Goal: Check status: Check status

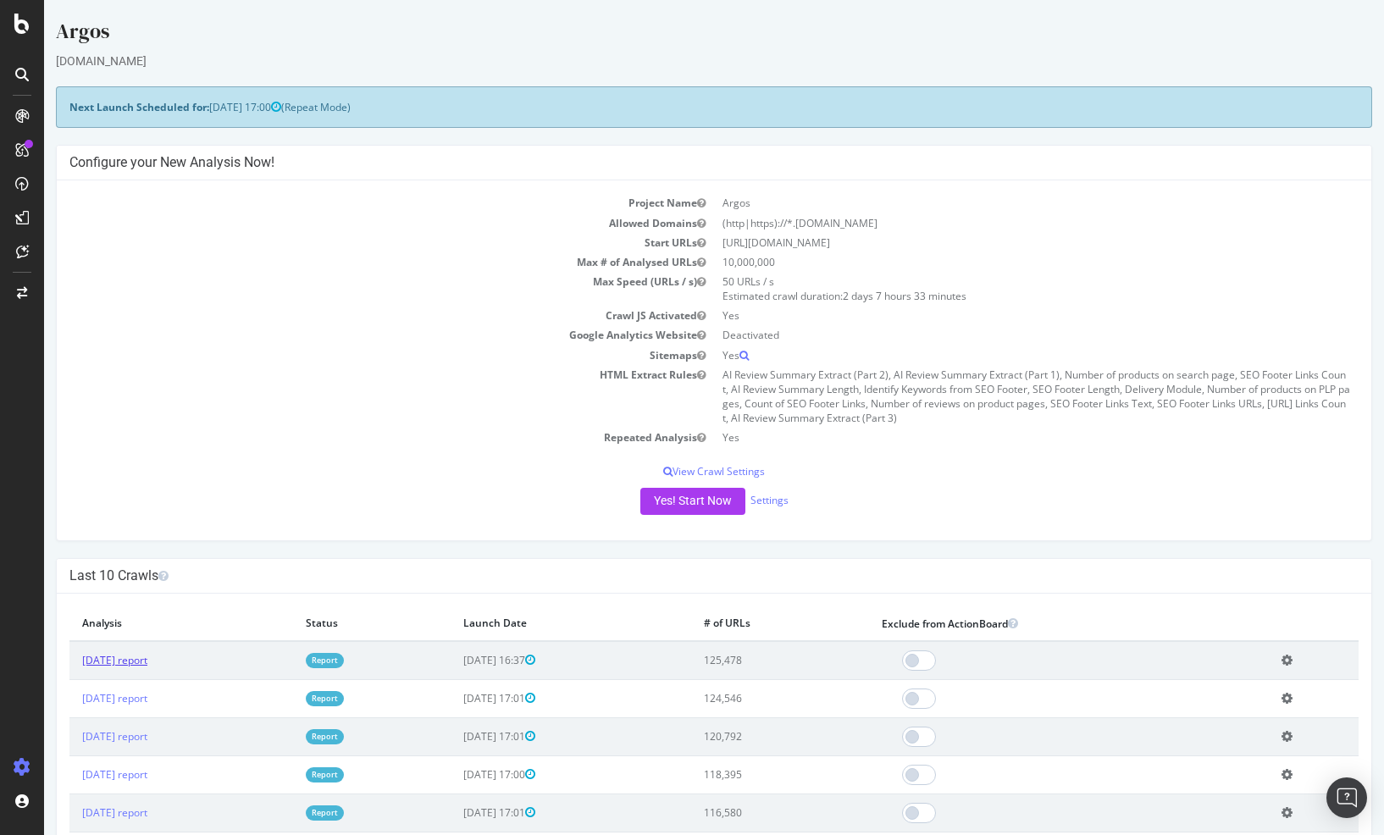
click at [147, 661] on link "2025 Oct. 7th report" at bounding box center [114, 660] width 65 height 14
